Goal: Task Accomplishment & Management: Complete application form

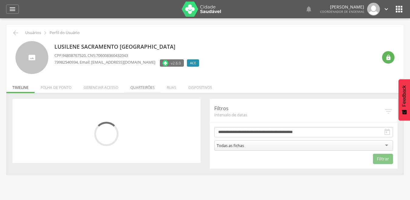
click at [141, 85] on li "Quarteirões" at bounding box center [142, 86] width 36 height 14
click at [141, 85] on div " Usuários  Perfil do Usuário Lusilene Sacramento [GEOGRAPHIC_DATA] CPF: 94808…" at bounding box center [204, 100] width 397 height 150
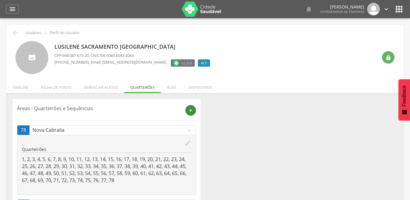
click at [191, 110] on icon "add" at bounding box center [190, 110] width 5 height 5
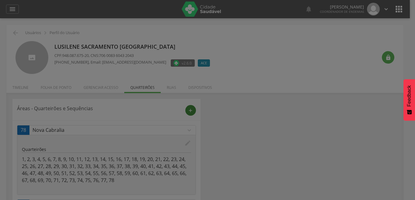
click at [191, 110] on div at bounding box center [207, 100] width 415 height 200
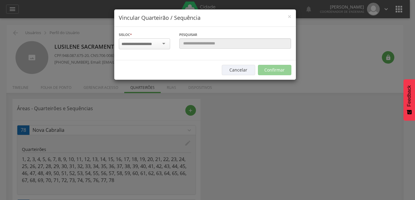
click at [159, 41] on input "select-one" at bounding box center [141, 43] width 38 height 5
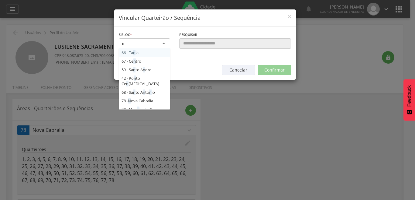
type input "**"
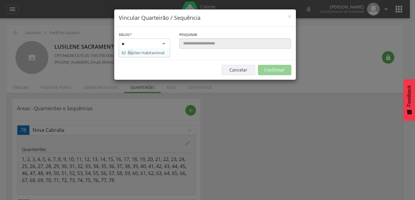
click at [156, 50] on div "Sisloc * 62 - Nu cleo Habitacional [GEOGRAPHIC_DATA] a localidade" at bounding box center [144, 43] width 61 height 24
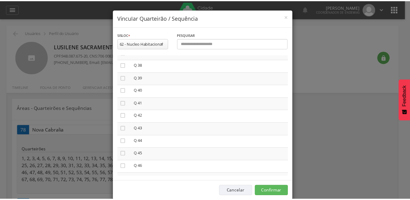
scroll to position [462, 0]
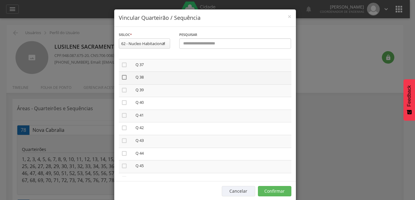
click at [121, 76] on icon "" at bounding box center [124, 77] width 6 height 6
click at [121, 76] on icon "" at bounding box center [124, 77] width 6 height 6
click at [123, 77] on icon "" at bounding box center [124, 77] width 6 height 6
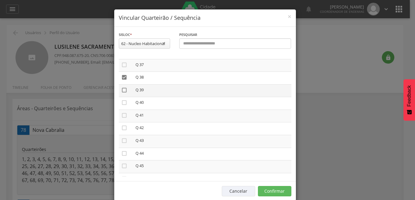
click at [121, 90] on icon "" at bounding box center [124, 90] width 6 height 6
click at [121, 90] on icon "" at bounding box center [124, 90] width 6 height 6
click at [121, 89] on icon "" at bounding box center [124, 90] width 6 height 6
click at [121, 89] on icon "" at bounding box center [124, 90] width 6 height 6
click at [121, 89] on icon "" at bounding box center [124, 90] width 6 height 6
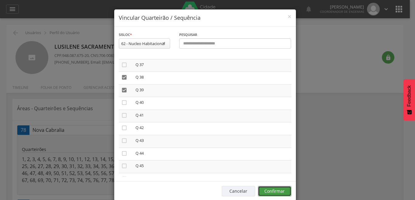
click at [267, 190] on button "Confirmar" at bounding box center [274, 191] width 33 height 10
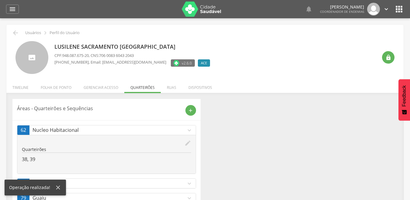
click at [190, 180] on icon "expand_more" at bounding box center [189, 183] width 7 height 7
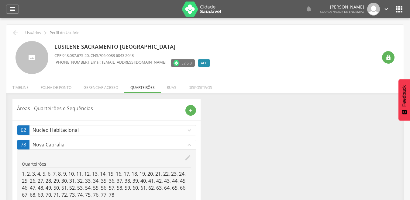
click at [230, 158] on div "Áreas - Quarteirões e Sequências add 62 Nucleo Habitacional expand_more edit Qu…" at bounding box center [205, 174] width 394 height 150
click at [231, 176] on div "Áreas - Quarteirões e Sequências add 62 Nucleo Habitacional expand_more edit Qu…" at bounding box center [205, 174] width 394 height 150
click at [241, 144] on div "Áreas - Quarteirões e Sequências add 62 Nucleo Habitacional expand_more edit Qu…" at bounding box center [205, 174] width 394 height 150
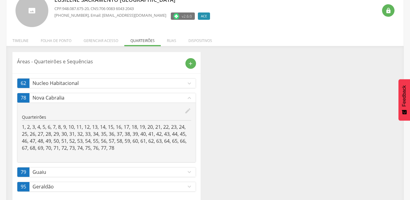
scroll to position [56, 0]
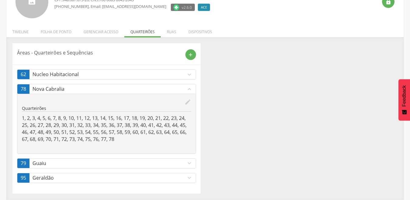
click at [189, 175] on icon "expand_more" at bounding box center [189, 177] width 7 height 7
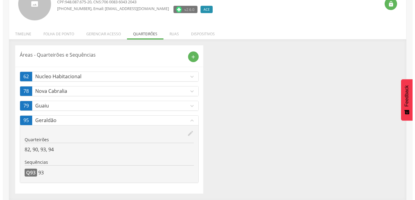
scroll to position [54, 0]
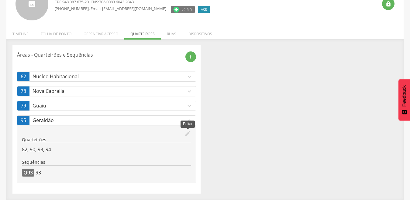
drag, startPoint x: 186, startPoint y: 133, endPoint x: 185, endPoint y: 137, distance: 3.6
click at [185, 137] on icon "edit" at bounding box center [188, 133] width 7 height 7
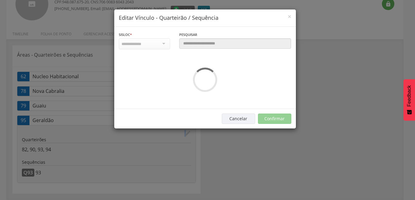
scroll to position [0, 0]
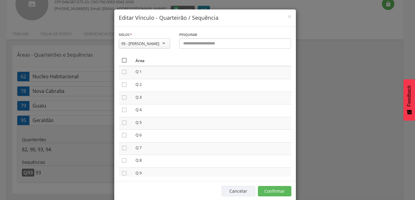
click at [123, 60] on icon "" at bounding box center [124, 60] width 6 height 6
click at [121, 60] on icon "" at bounding box center [124, 60] width 6 height 6
click at [121, 60] on icon "" at bounding box center [124, 60] width 6 height 6
click at [273, 192] on button "Confirmar" at bounding box center [274, 191] width 33 height 10
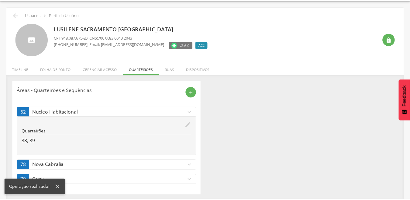
scroll to position [20, 0]
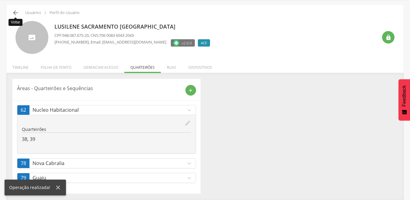
click at [14, 11] on icon "" at bounding box center [15, 12] width 7 height 7
